Goal: Navigation & Orientation: Find specific page/section

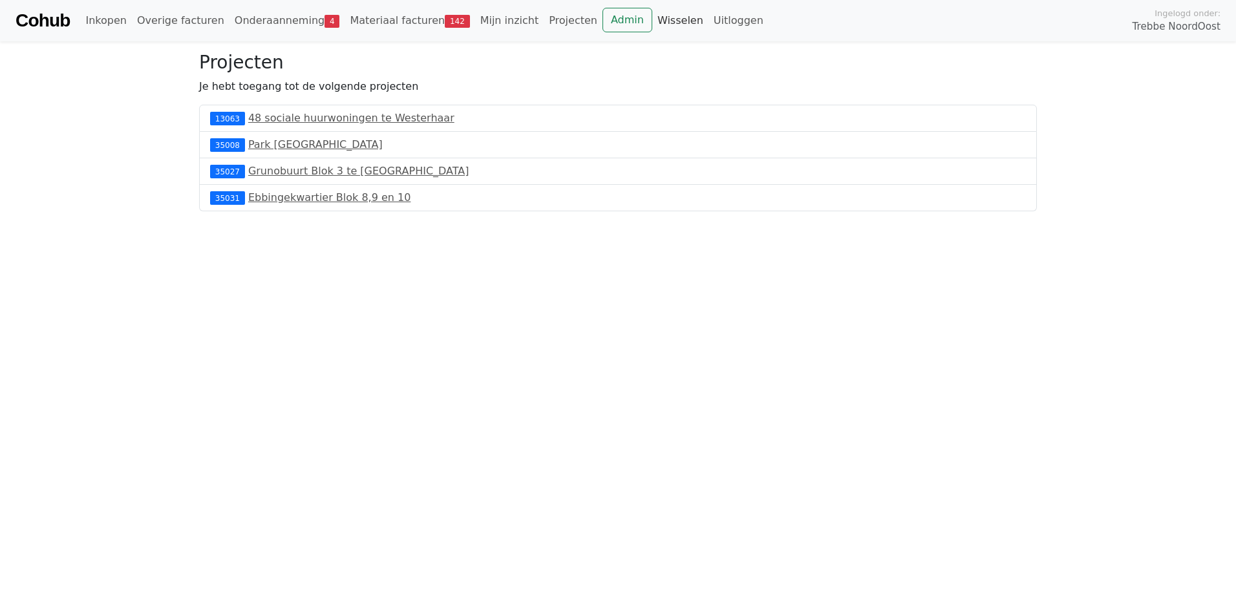
click at [652, 19] on link "Wisselen" at bounding box center [680, 21] width 56 height 26
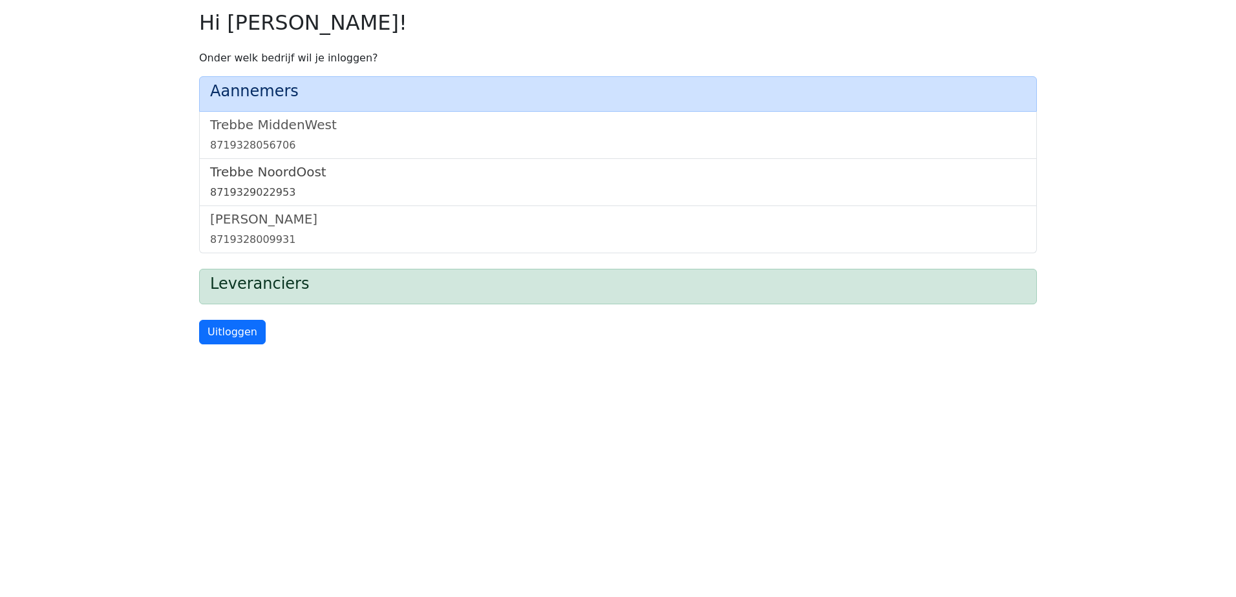
click at [288, 182] on link "[GEOGRAPHIC_DATA] 8719329022953" at bounding box center [618, 182] width 816 height 36
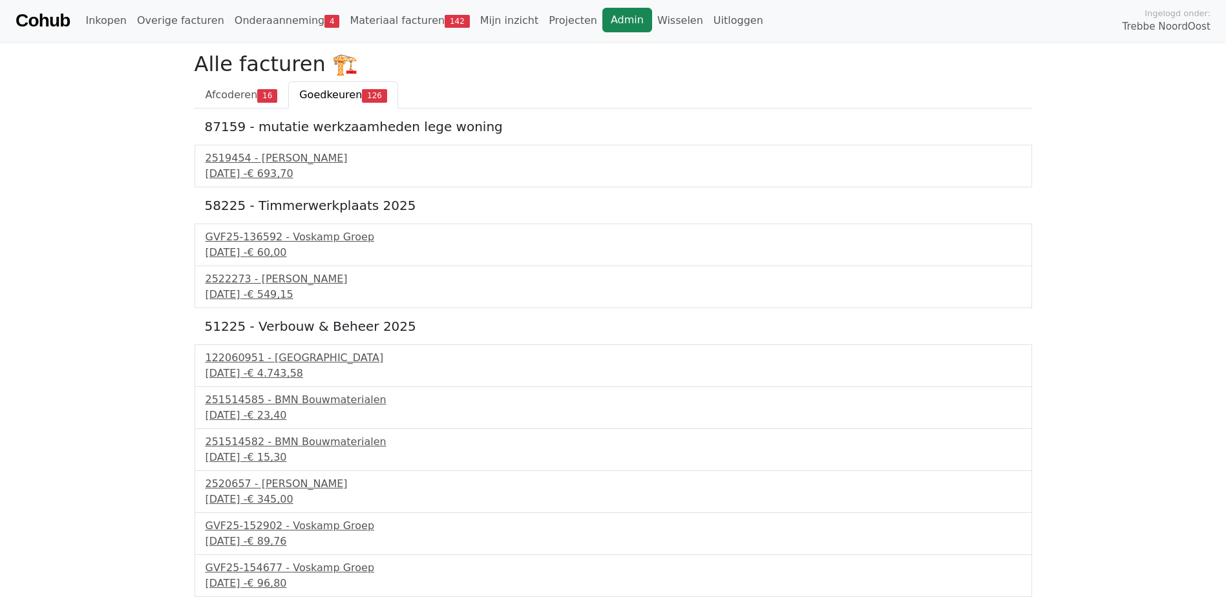
click at [602, 21] on link "Admin" at bounding box center [627, 20] width 50 height 25
